Goal: Check status: Check status

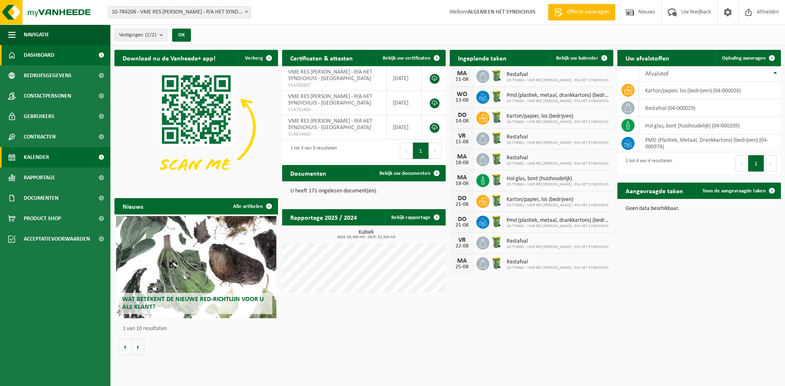
click at [31, 160] on span "Kalender" at bounding box center [36, 157] width 25 height 20
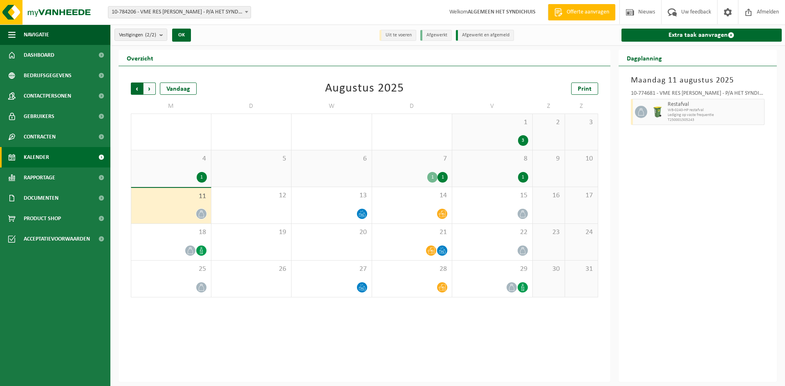
click at [149, 86] on span "Volgende" at bounding box center [150, 89] width 12 height 12
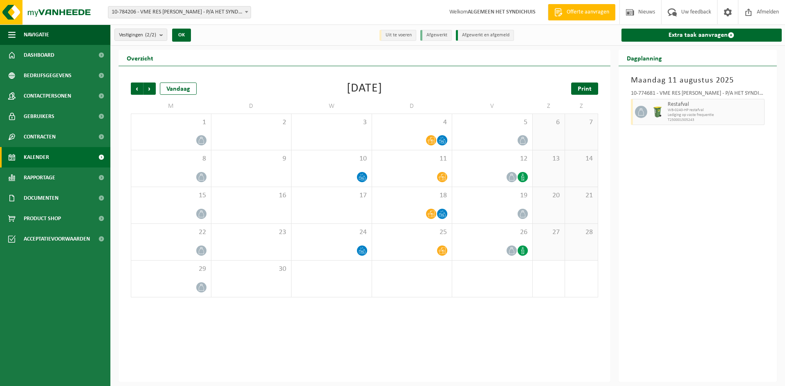
click at [587, 92] on link "Print" at bounding box center [584, 89] width 27 height 12
click at [767, 10] on span "Afmelden" at bounding box center [768, 12] width 26 height 24
